Goal: Task Accomplishment & Management: Use online tool/utility

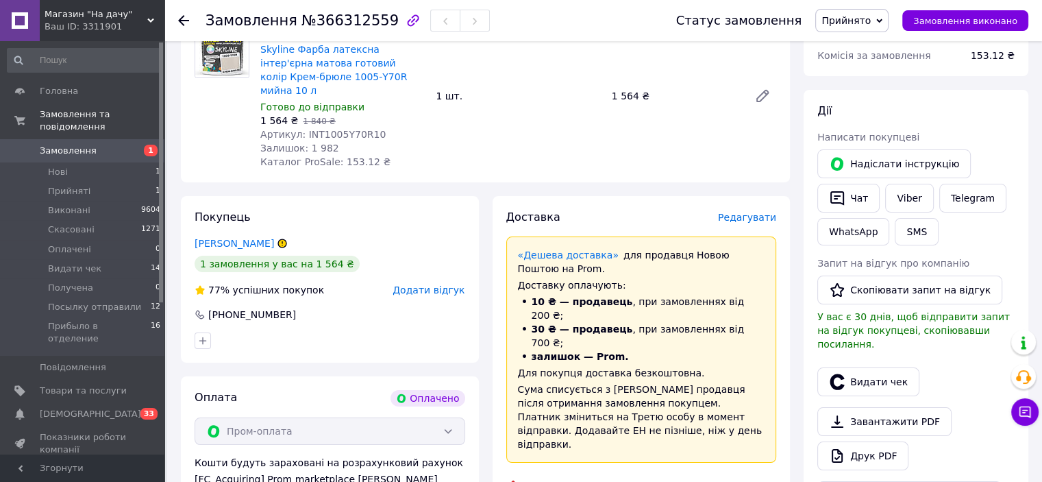
scroll to position [411, 0]
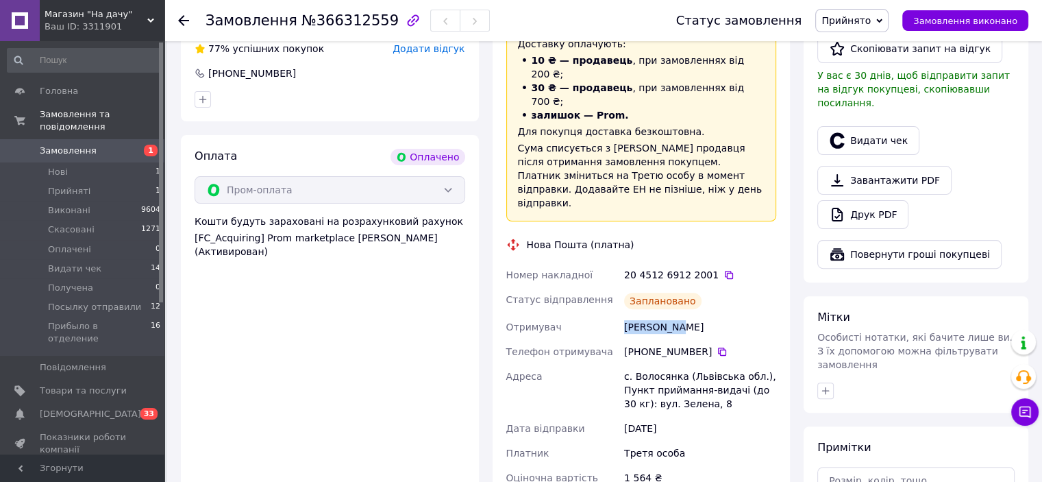
drag, startPoint x: 684, startPoint y: 273, endPoint x: 603, endPoint y: 272, distance: 81.5
click at [603, 272] on div "Номер накладної 20 4512 6912 2001   Статус відправлення Заплановано Отримувач […" at bounding box center [641, 395] width 276 height 266
copy div "Отримувач [PERSON_NAME]"
click at [718, 347] on icon at bounding box center [722, 351] width 8 height 8
drag, startPoint x: 679, startPoint y: 325, endPoint x: 632, endPoint y: 327, distance: 47.3
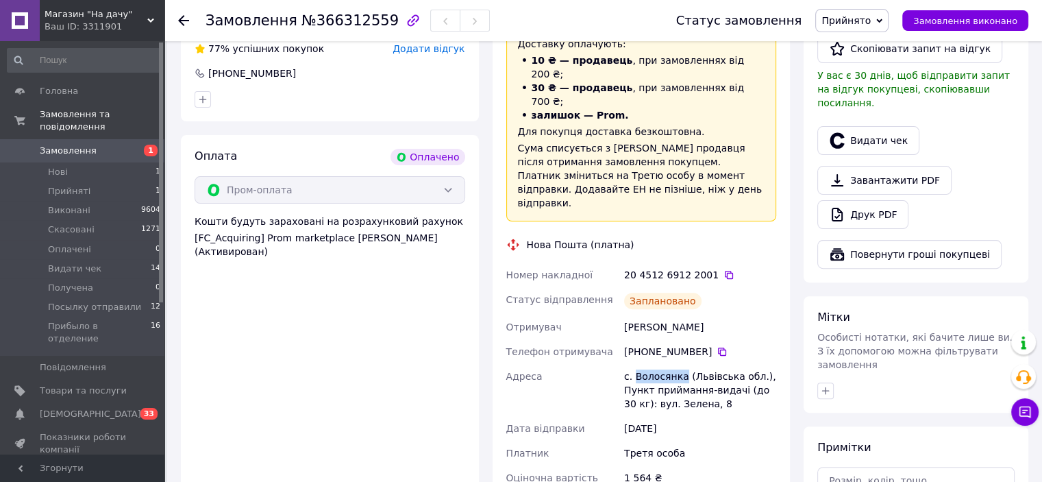
click at [632, 364] on div "с. Волосянка (Львівська обл.), Пункт приймання-видачі (до 30 кг): вул. Зелена, 8" at bounding box center [700, 390] width 158 height 52
copy div "Волосянка"
click at [725, 271] on icon at bounding box center [729, 275] width 8 height 8
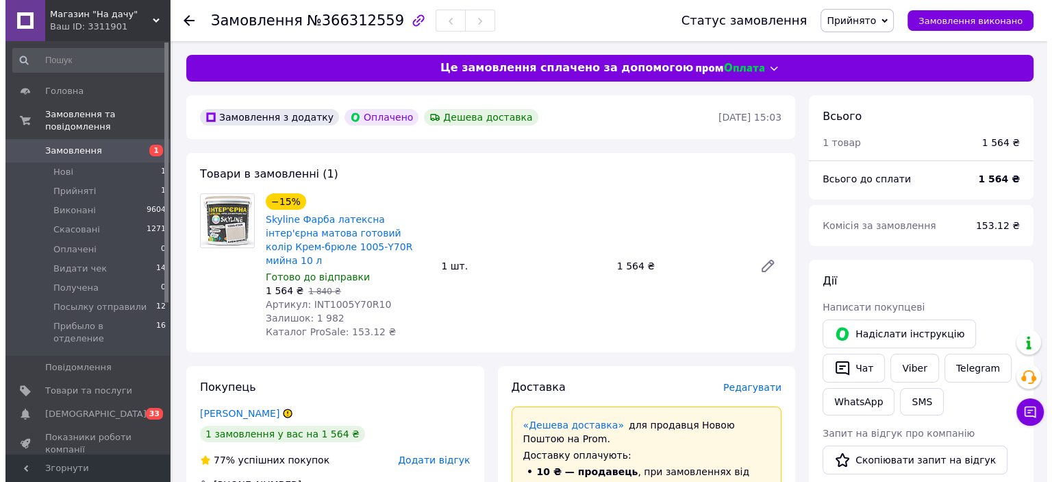
scroll to position [0, 0]
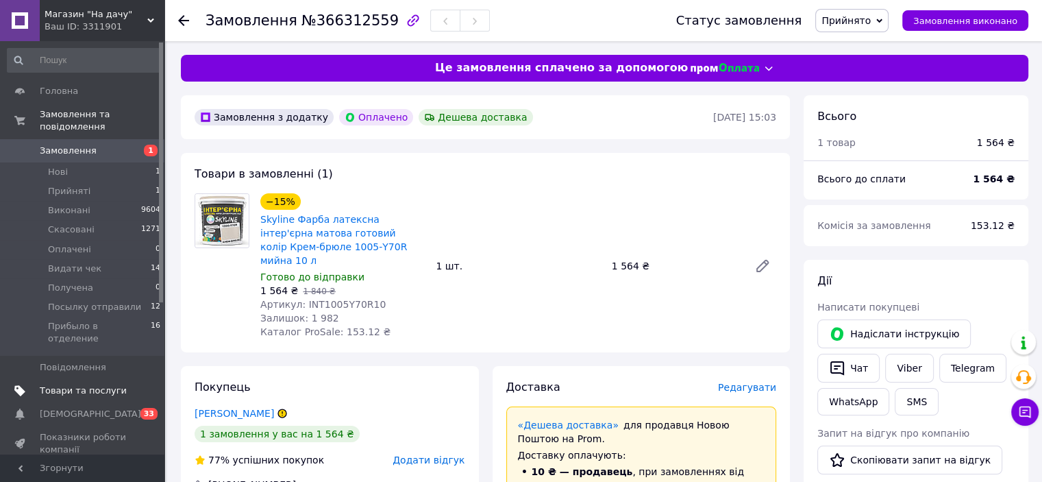
click at [73, 384] on span "Товари та послуги" at bounding box center [83, 390] width 87 height 12
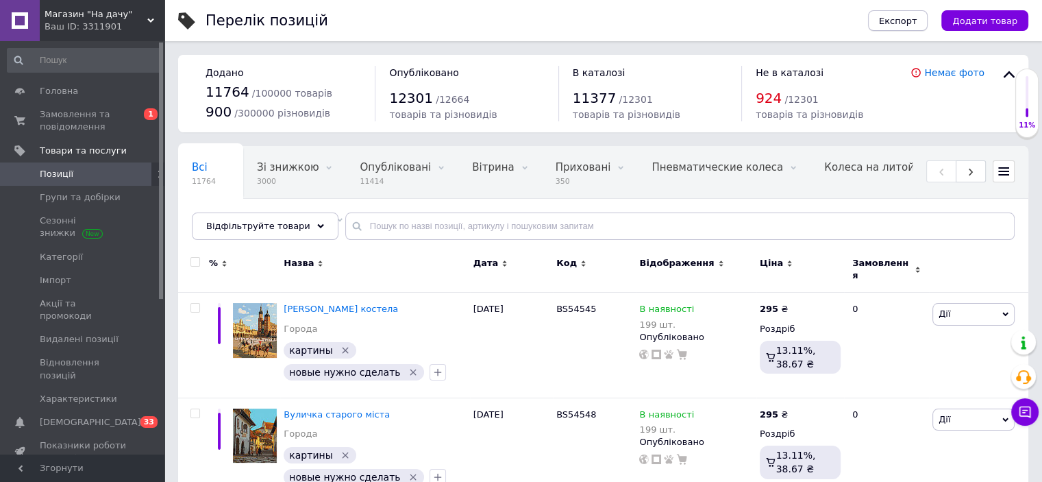
click at [917, 21] on span "Експорт" at bounding box center [898, 21] width 38 height 10
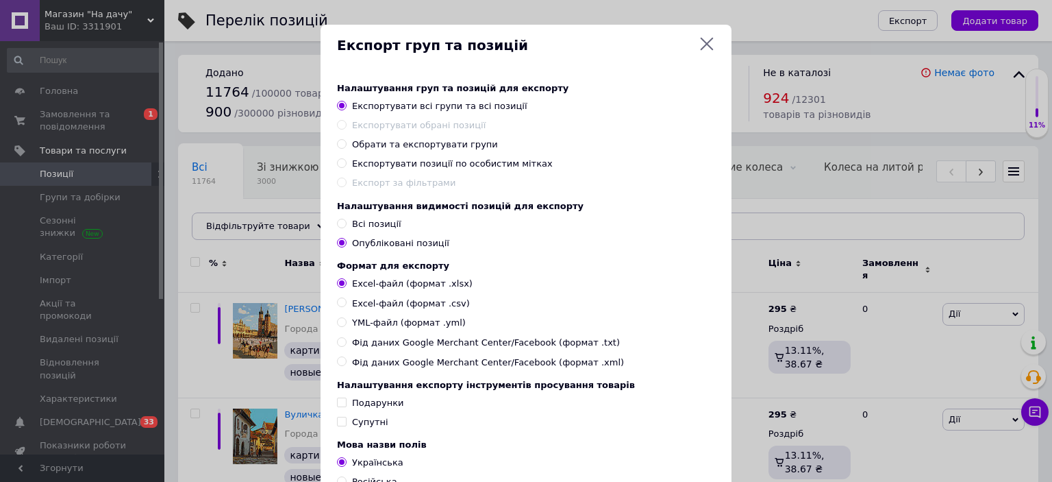
click at [339, 164] on input "Експортувати позиції по особистим мітках" at bounding box center [341, 162] width 9 height 9
radio input "true"
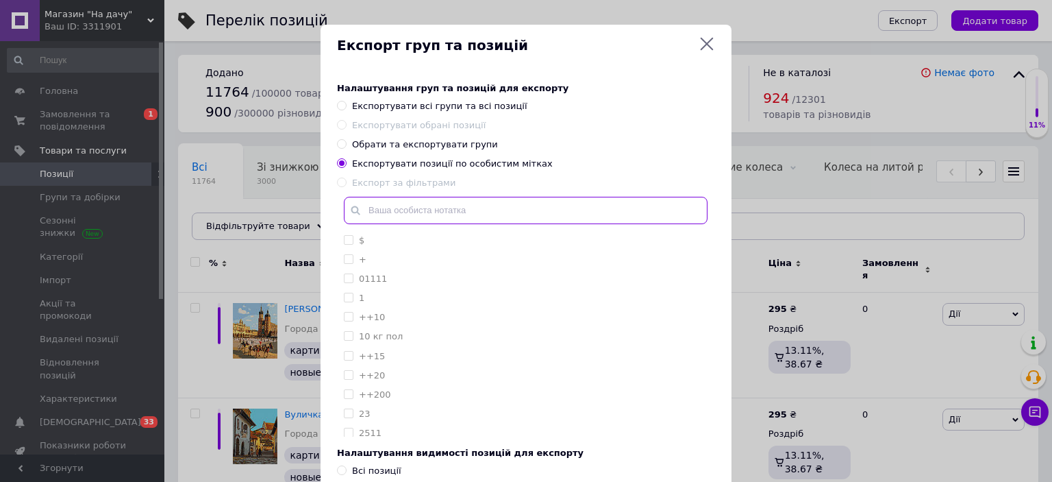
click at [405, 213] on input "text" at bounding box center [526, 210] width 364 height 27
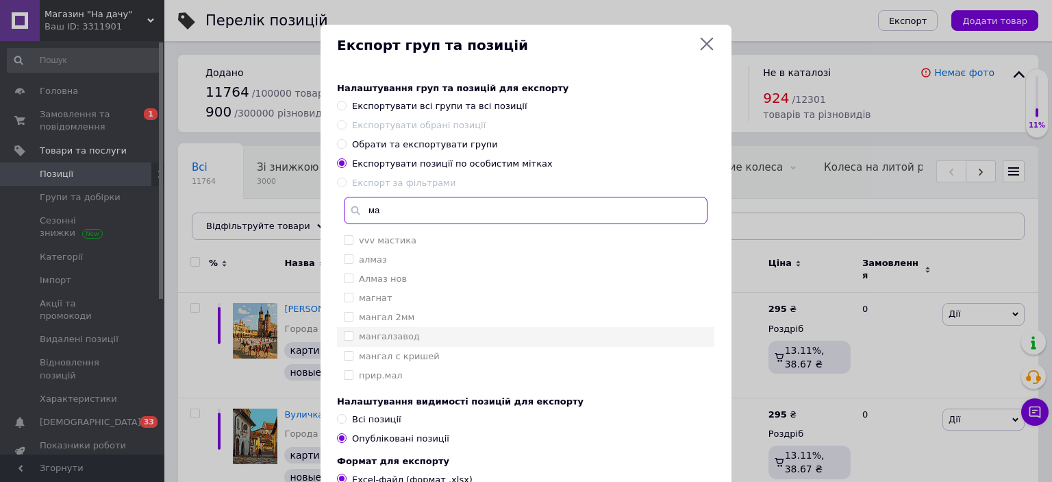
type input "ма"
click at [400, 334] on label "мангалзавод" at bounding box center [389, 336] width 61 height 10
checkbox input "true"
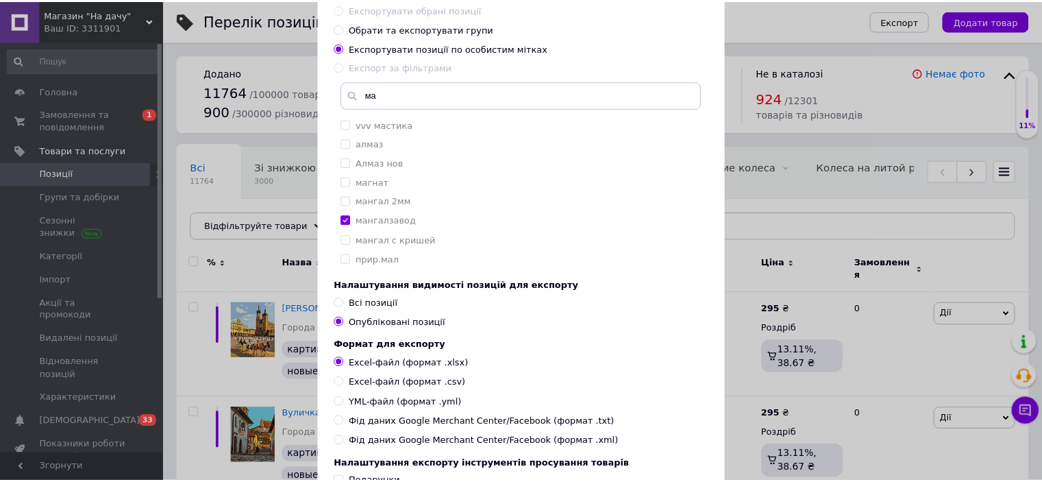
scroll to position [274, 0]
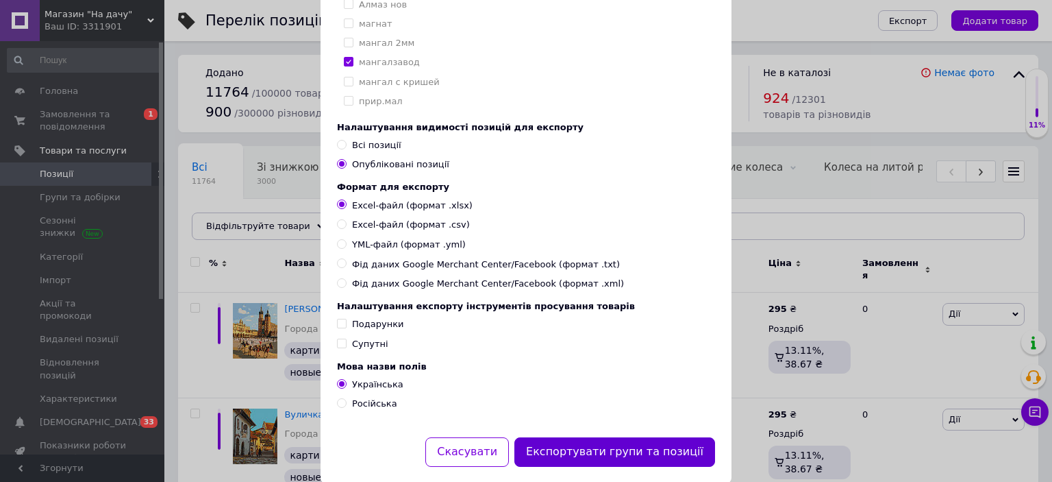
click at [648, 466] on button "Експортувати групи та позиції" at bounding box center [614, 451] width 201 height 29
